Goal: Complete application form

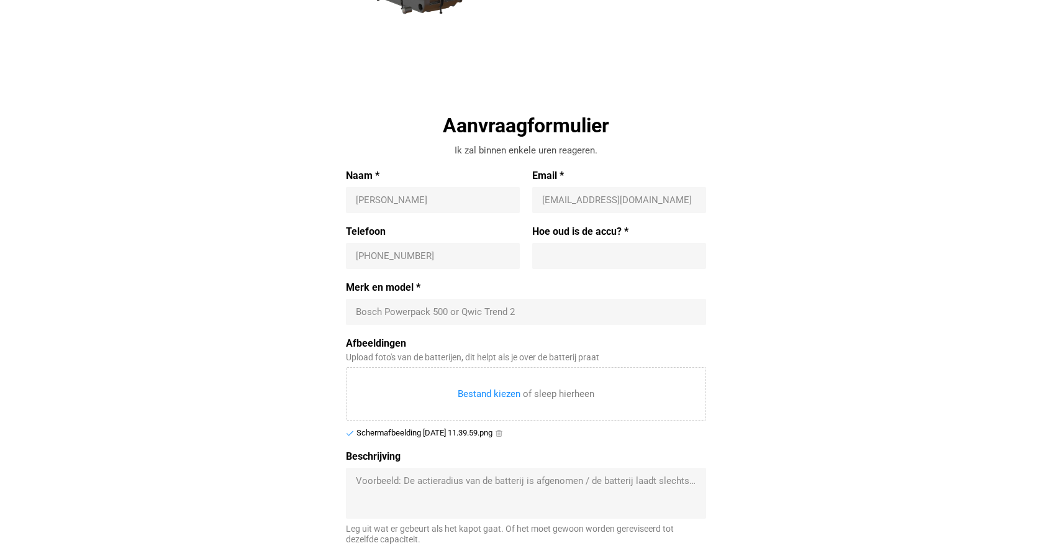
scroll to position [345, 0]
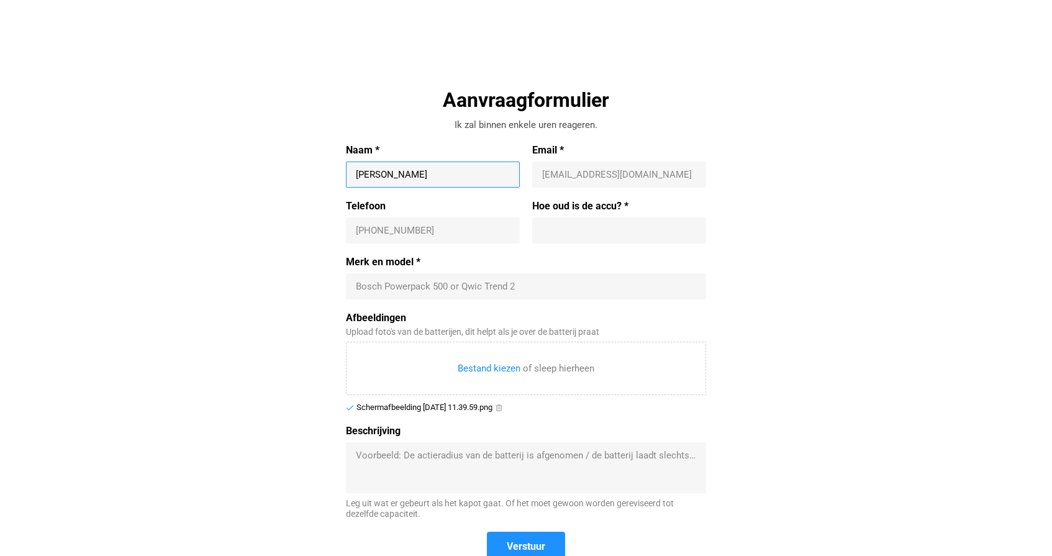
type input "[PERSON_NAME]"
click at [603, 177] on input "Email *" at bounding box center [619, 174] width 154 height 12
click at [644, 219] on div at bounding box center [619, 230] width 174 height 26
type input "2,5 jaar"
click at [599, 171] on input "Email *" at bounding box center [619, 174] width 154 height 12
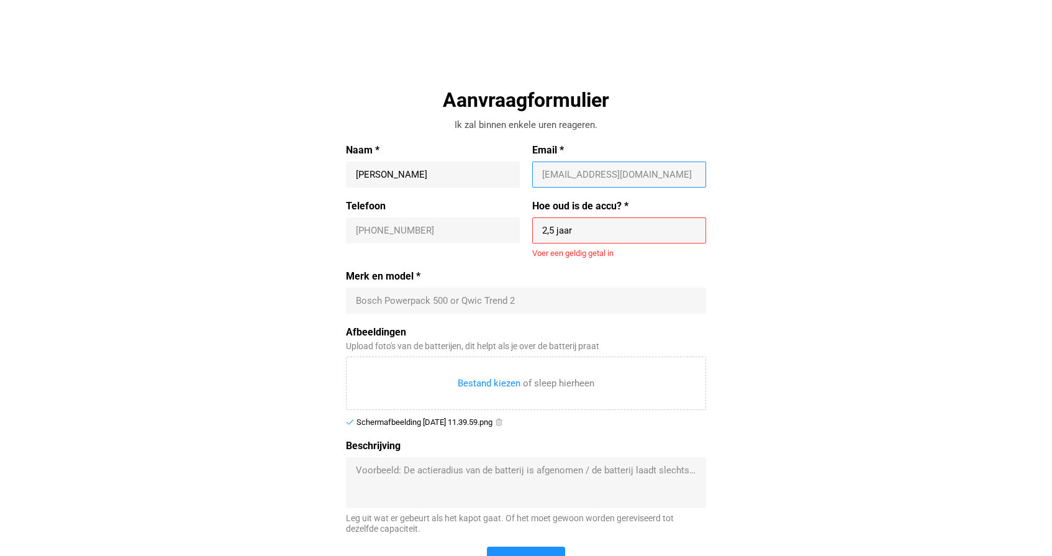
type input "[EMAIL_ADDRESS][DOMAIN_NAME]"
type input "[PHONE_NUMBER]"
click at [465, 305] on input "Merk en model *" at bounding box center [526, 300] width 340 height 12
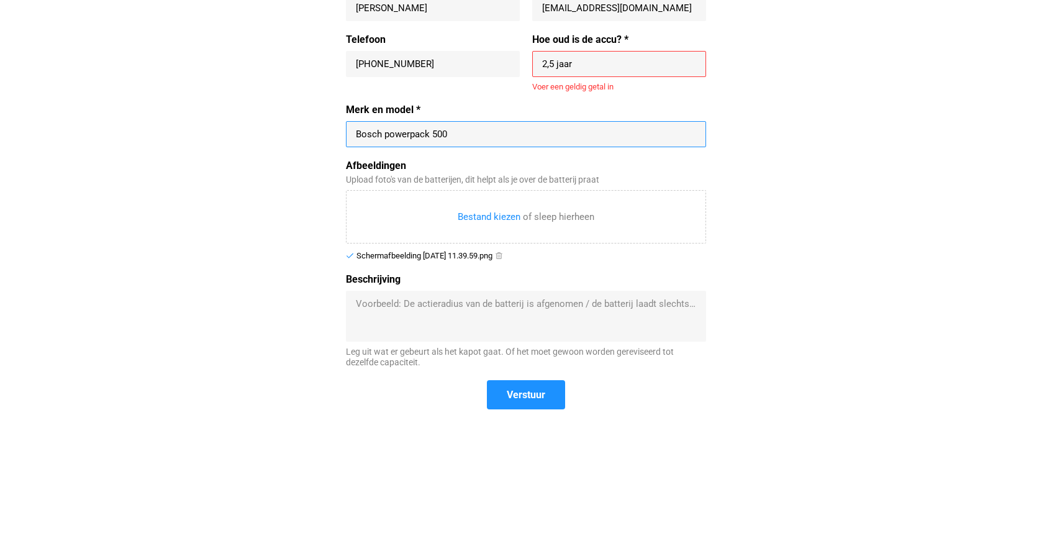
scroll to position [549, 0]
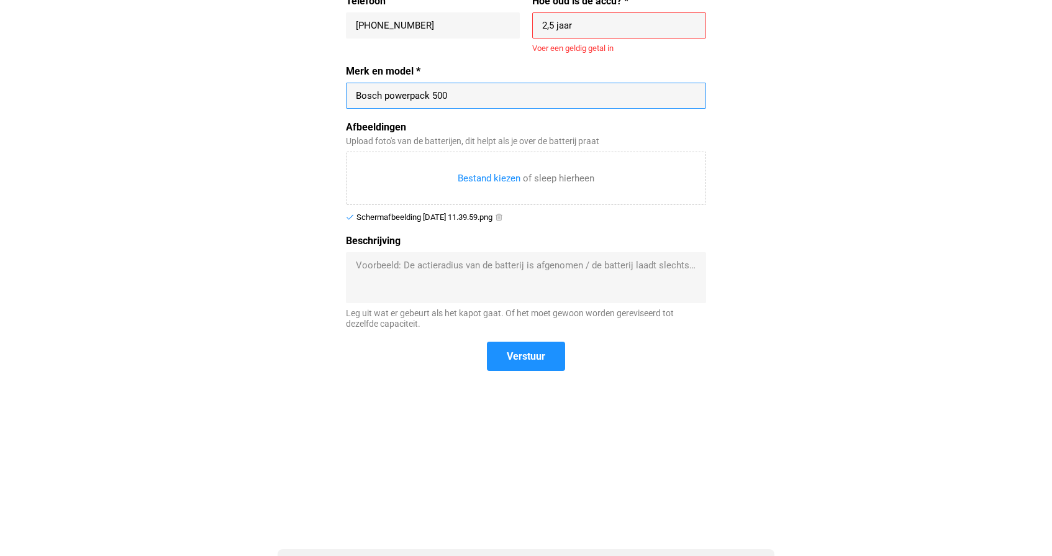
type input "Bosch powerpack 500"
click at [543, 271] on textarea "Beschrijving" at bounding box center [526, 277] width 340 height 37
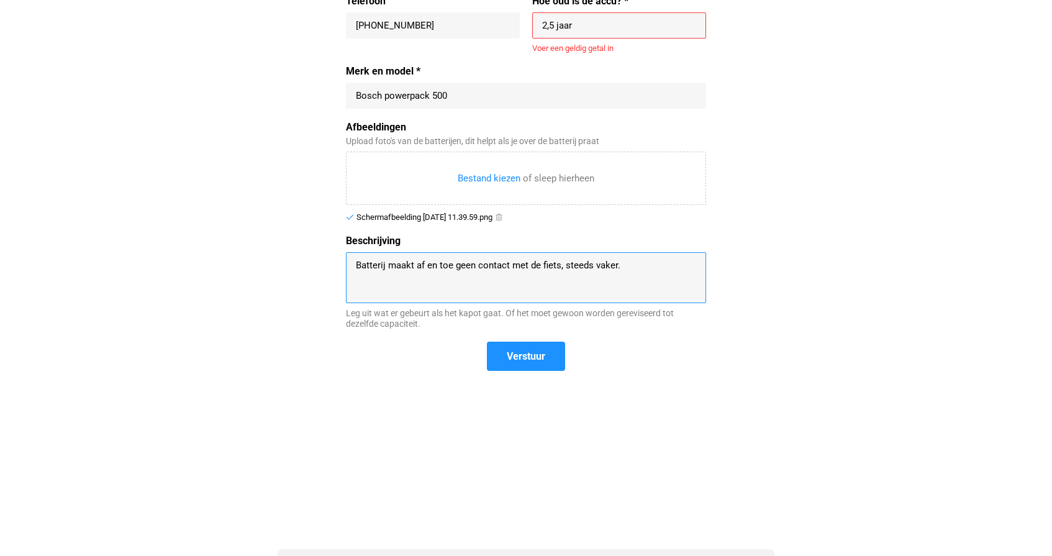
drag, startPoint x: 561, startPoint y: 261, endPoint x: 387, endPoint y: 266, distance: 173.9
click at [387, 266] on textarea "Batterij maakt af en toe geen contact met de fiets, steeds vaker." at bounding box center [526, 277] width 340 height 37
click at [473, 261] on textarea "Batterij doet steeds vaker." at bounding box center [526, 277] width 340 height 37
type textarea "Batterij doet steeds vaker helemaal niets. Een paar keer aan en uit, of los en …"
click at [519, 350] on span "Verstuur" at bounding box center [526, 356] width 38 height 13
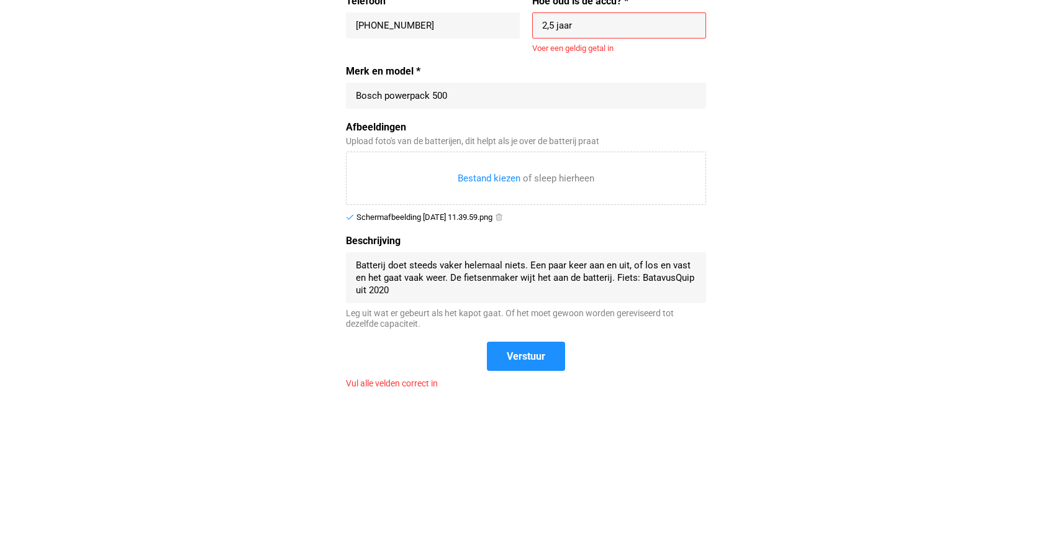
scroll to position [453, 0]
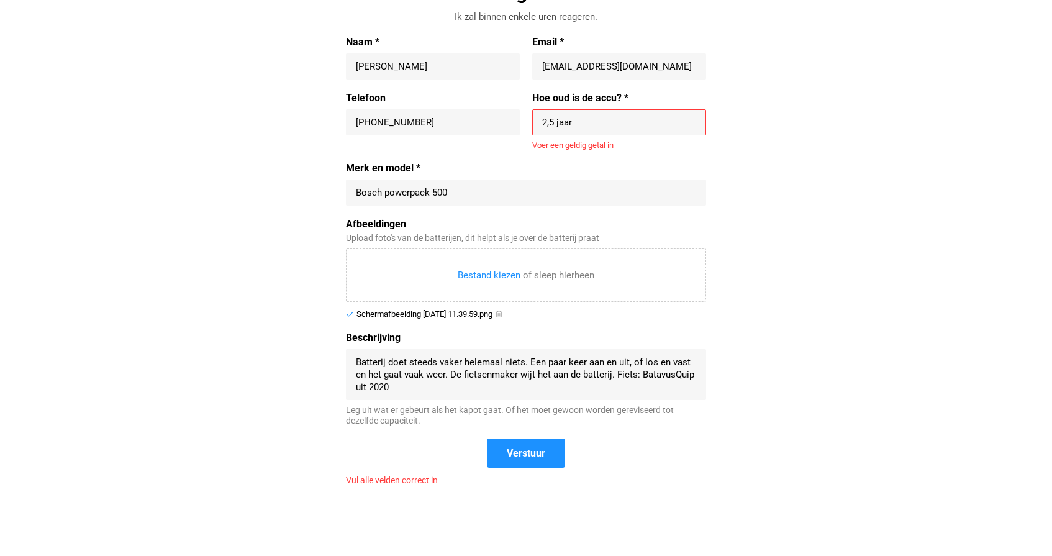
click at [564, 118] on input "2,5 jaar" at bounding box center [619, 122] width 154 height 12
click at [556, 119] on input "2,5 jaar" at bounding box center [619, 122] width 154 height 12
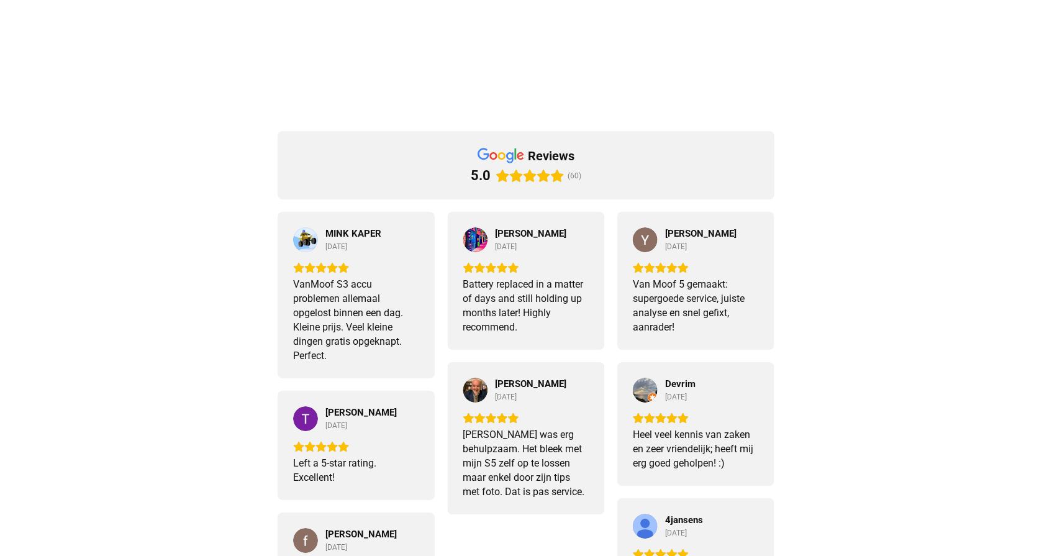
scroll to position [763, 0]
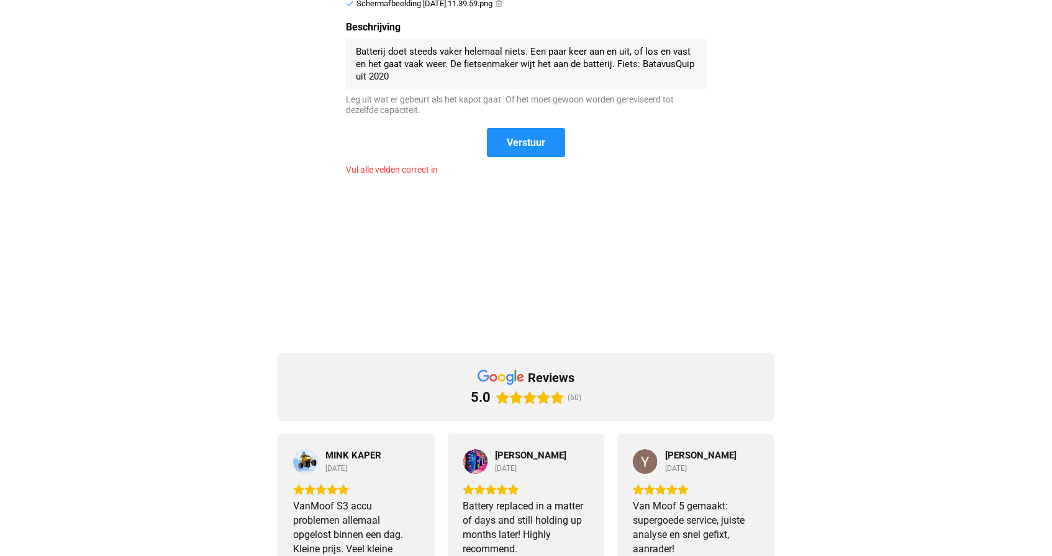
click at [529, 123] on div "Beschrijving [PERSON_NAME] doet steeds vaker helemaal niets. Een paar keer aan …" at bounding box center [526, 74] width 360 height 107
click at [535, 144] on span "Verstuur" at bounding box center [526, 142] width 38 height 13
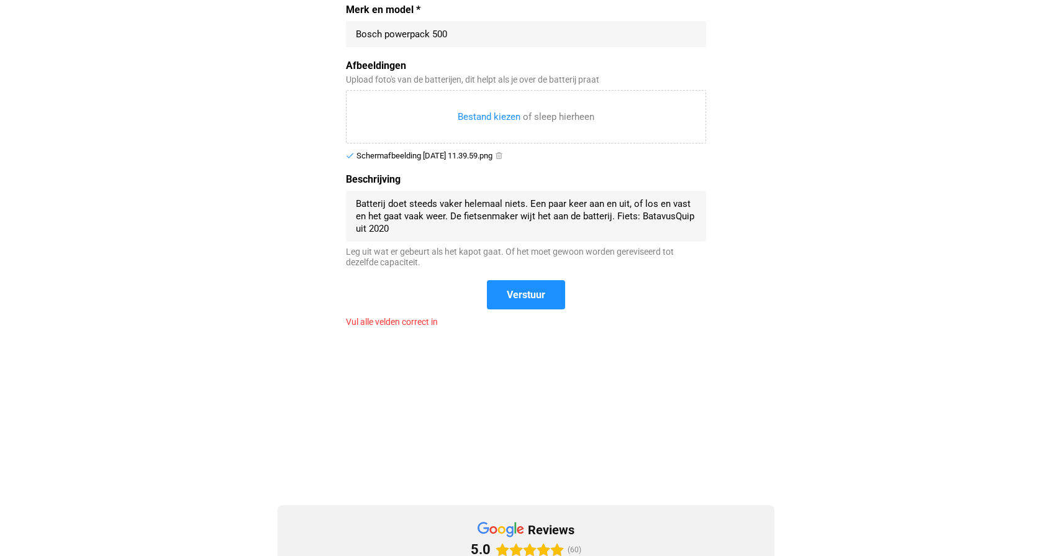
scroll to position [397, 0]
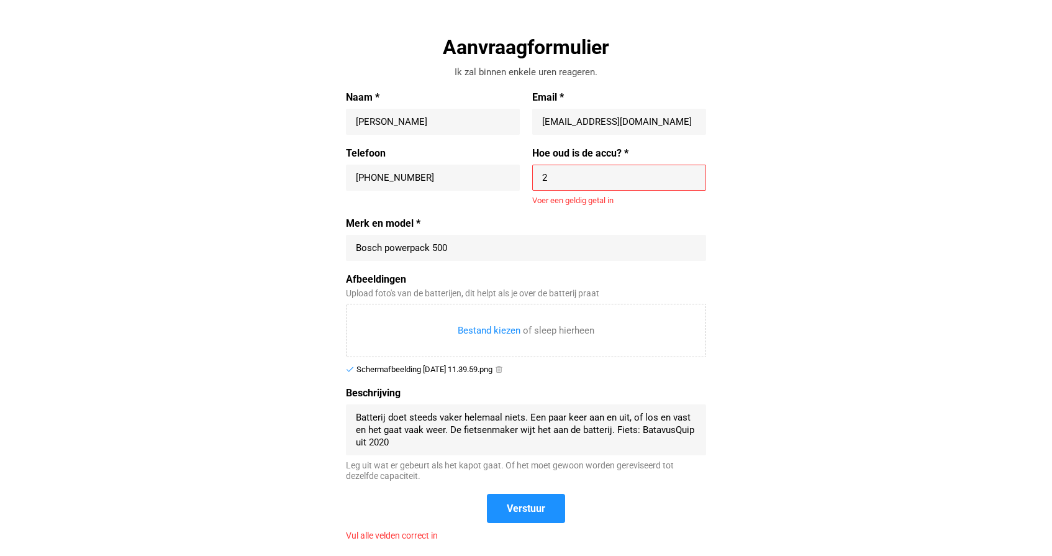
click at [562, 171] on input "2" at bounding box center [619, 177] width 154 height 12
type input "2"
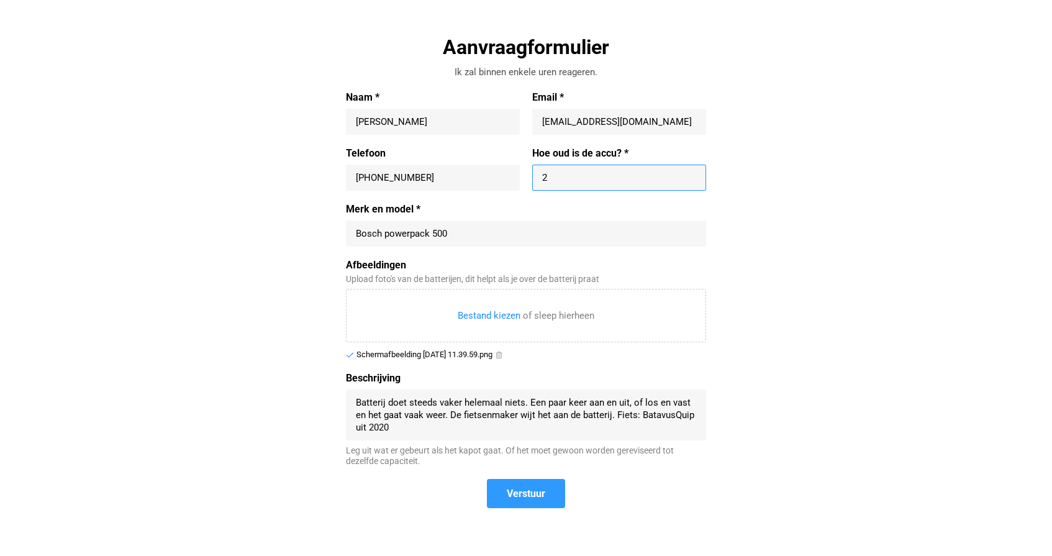
type input "2"
click at [544, 490] on span "Verstuur" at bounding box center [526, 493] width 38 height 13
